Goal: Task Accomplishment & Management: Complete application form

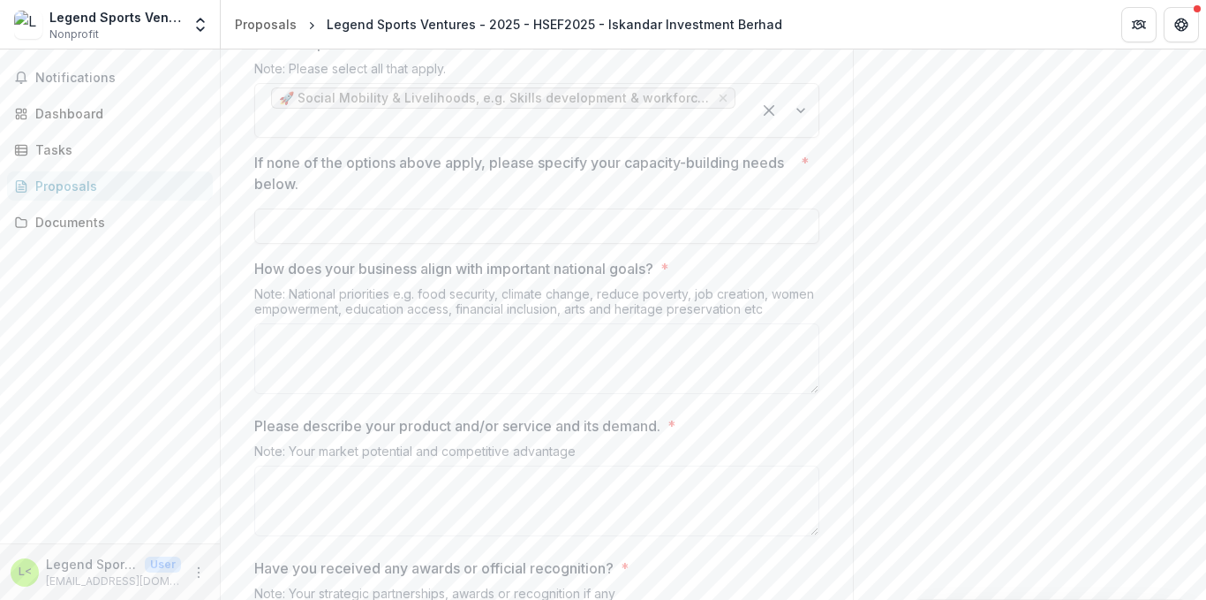
scroll to position [2825, 0]
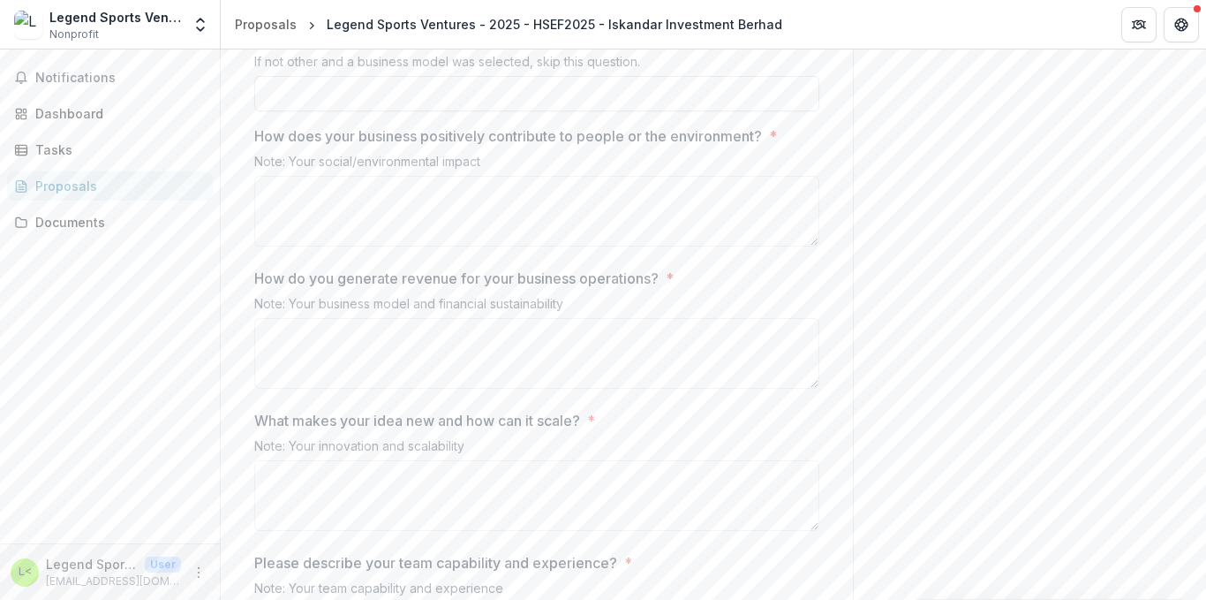
scroll to position [2012, 0]
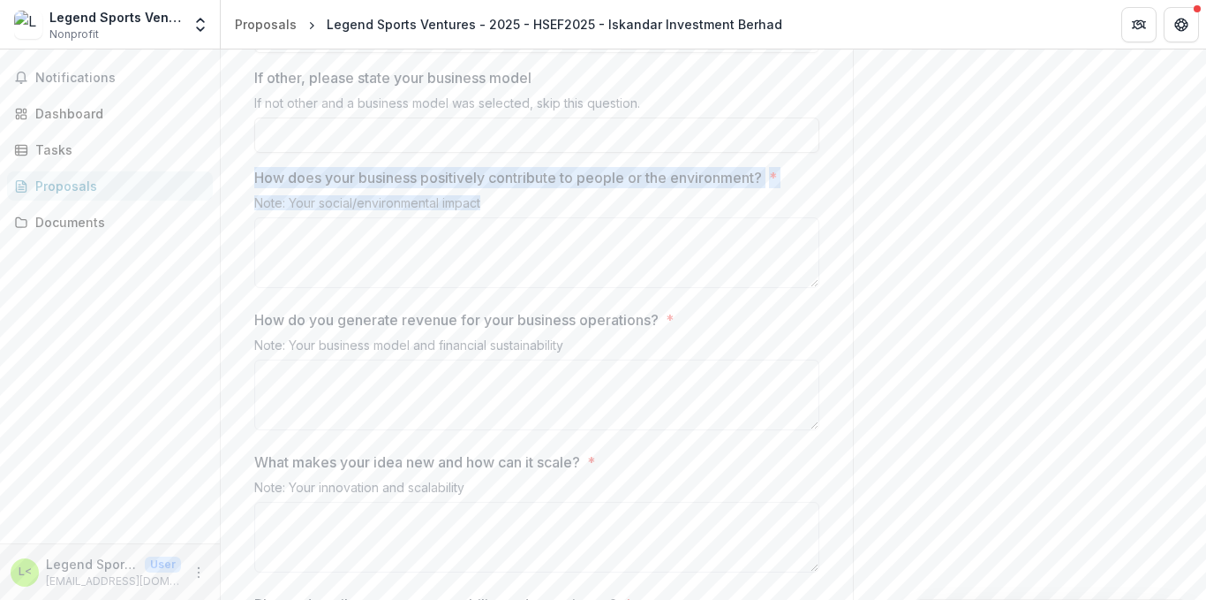
drag, startPoint x: 245, startPoint y: 259, endPoint x: 488, endPoint y: 282, distance: 244.8
click at [488, 282] on div "**********" at bounding box center [536, 159] width 593 height 3594
copy div "How does your business positively contribute to people or the environment? * No…"
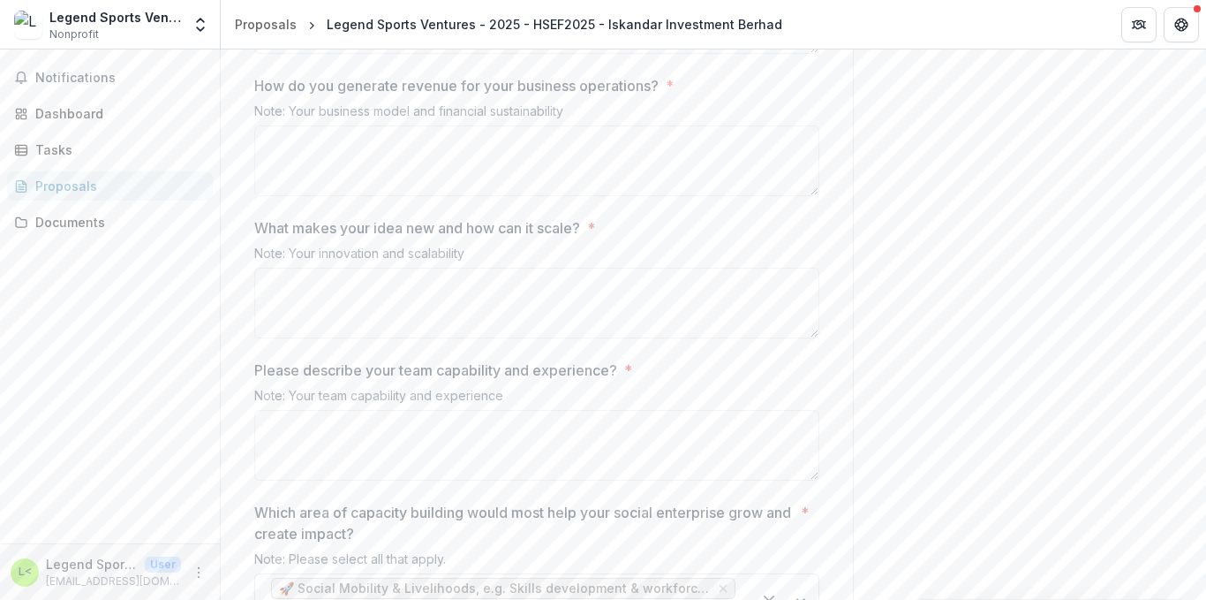
scroll to position [2277, 0]
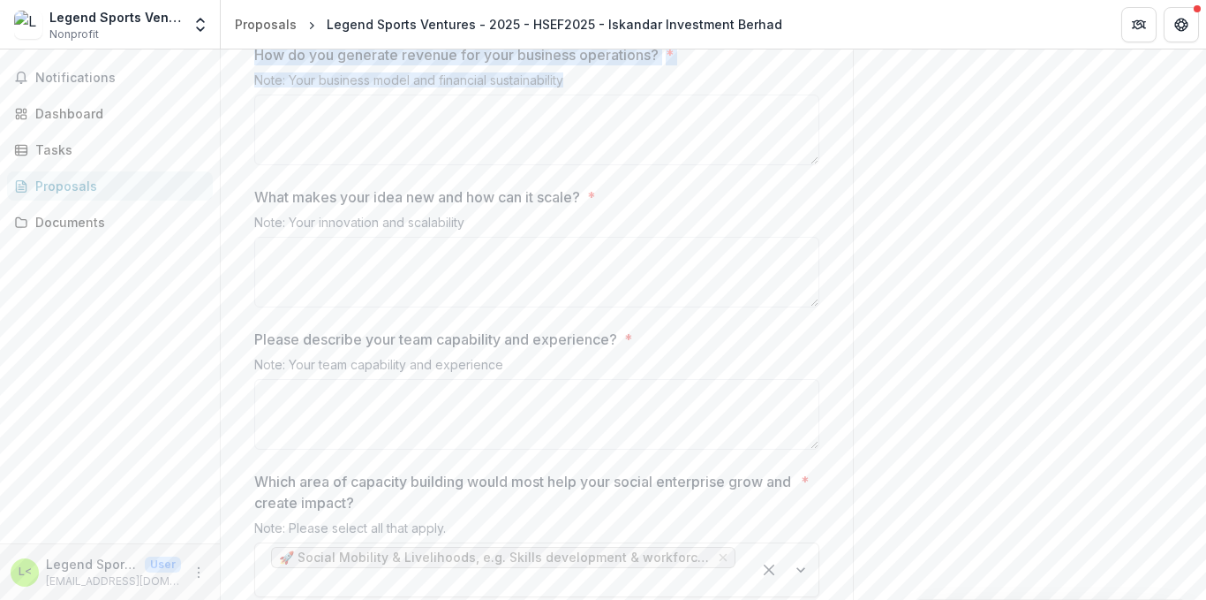
drag, startPoint x: 252, startPoint y: 135, endPoint x: 576, endPoint y: 162, distance: 325.2
click at [576, 162] on div "How do you generate revenue for your business operations? * Note: Your business…" at bounding box center [536, 108] width 565 height 128
copy div "How do you generate revenue for your business operations? * Note: Your business…"
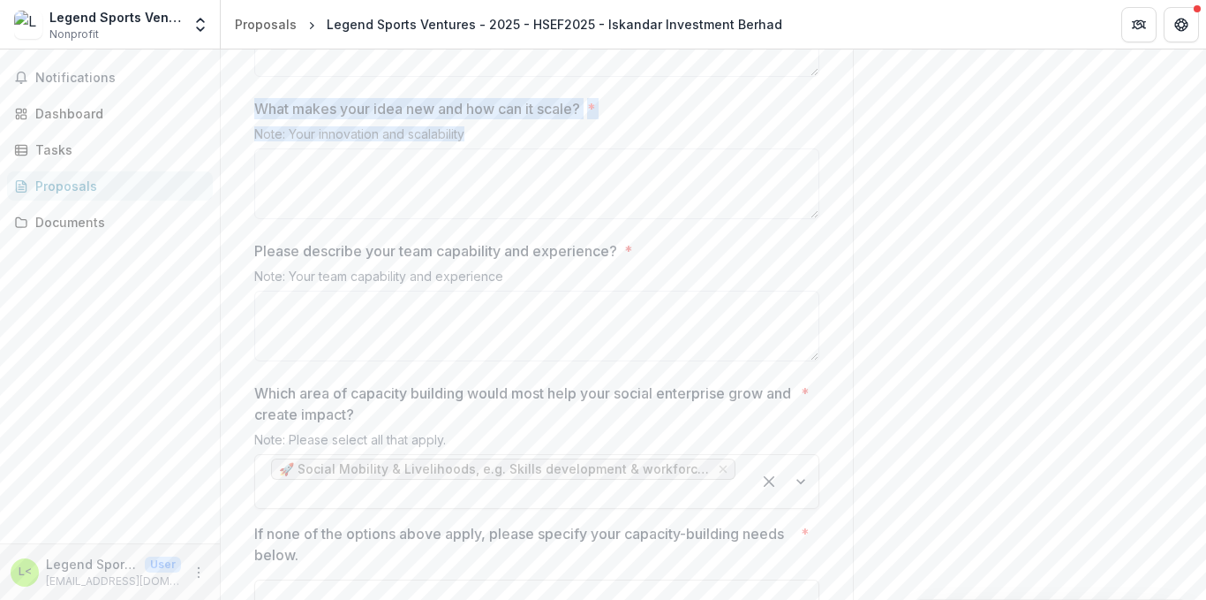
drag, startPoint x: 243, startPoint y: 188, endPoint x: 502, endPoint y: 213, distance: 259.9
copy div "What makes your idea new and how can it scale? * Note: Your innovation and scal…"
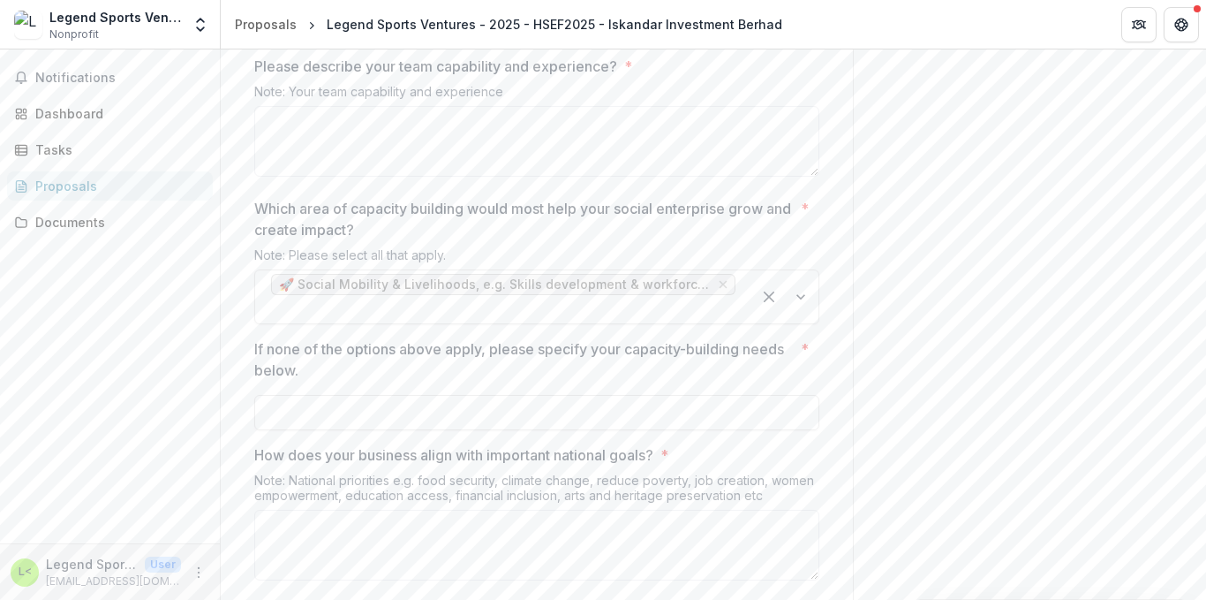
scroll to position [2542, 0]
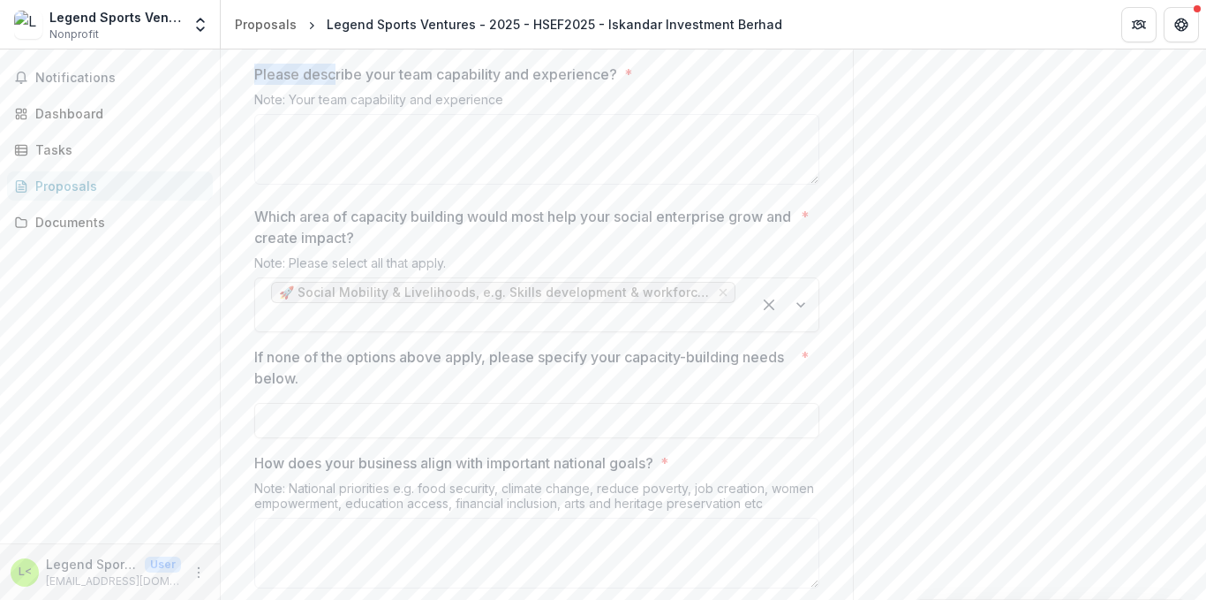
drag, startPoint x: 252, startPoint y: 156, endPoint x: 343, endPoint y: 169, distance: 92.7
click at [335, 85] on p "Please describe your team capability and experience?" at bounding box center [435, 74] width 363 height 21
click at [368, 114] on div "Note: Your team capability and experience" at bounding box center [536, 103] width 565 height 22
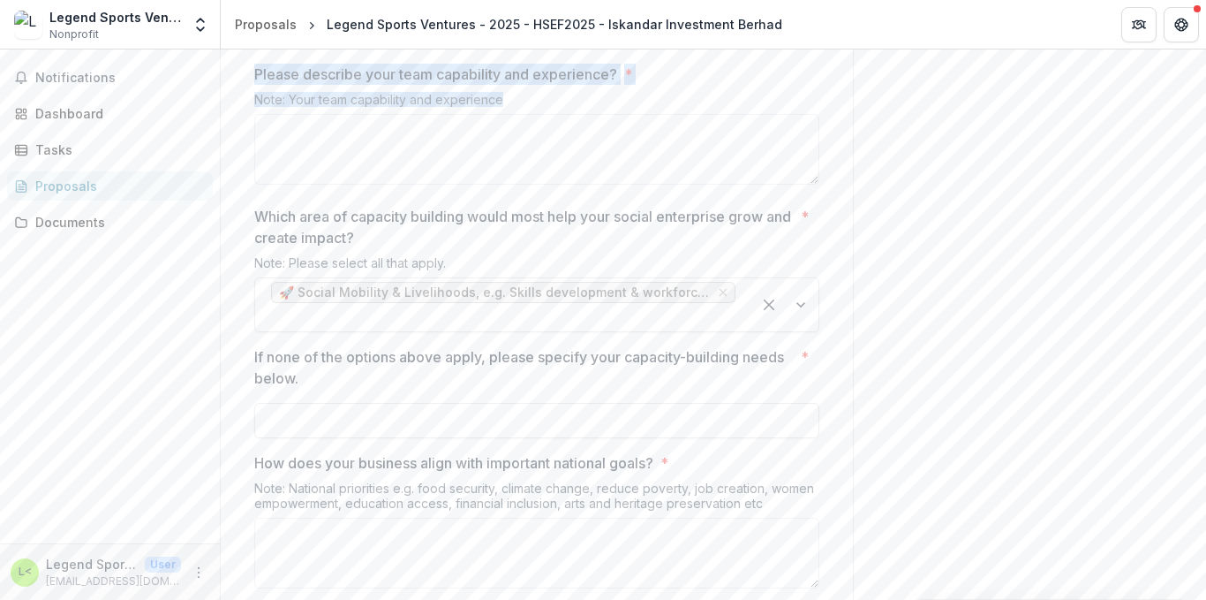
drag, startPoint x: 252, startPoint y: 156, endPoint x: 508, endPoint y: 182, distance: 257.3
click at [508, 182] on div "Please describe your team capability and experience? * Note: Your team capabili…" at bounding box center [536, 128] width 565 height 128
copy div "Please describe your team capability and experience? * Note: Your team capabili…"
